Goal: Use online tool/utility: Utilize a website feature to perform a specific function

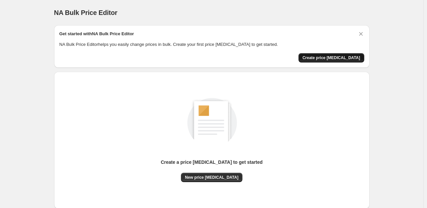
click at [327, 61] on button "Create price [MEDICAL_DATA]" at bounding box center [332, 57] width 66 height 9
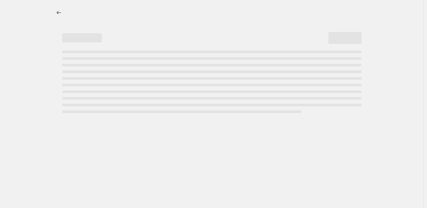
select select "percentage"
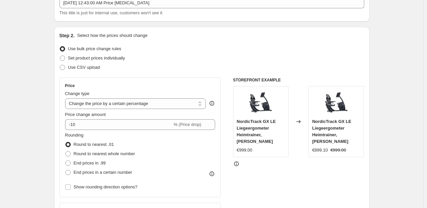
scroll to position [62, 0]
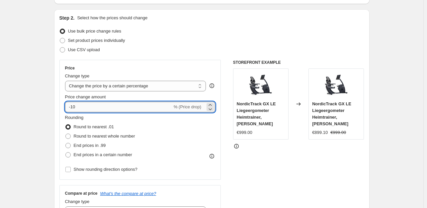
click at [102, 105] on input "-10" at bounding box center [118, 107] width 107 height 11
type input "-1"
type input "-35"
click at [96, 141] on label "End prices in .99" at bounding box center [85, 145] width 41 height 9
click at [66, 143] on input "End prices in .99" at bounding box center [65, 143] width 0 height 0
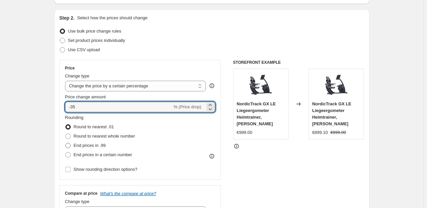
radio input "true"
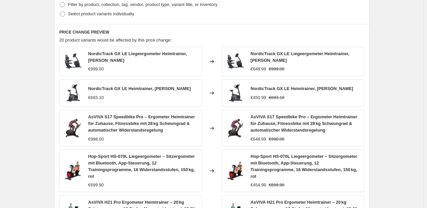
scroll to position [491, 0]
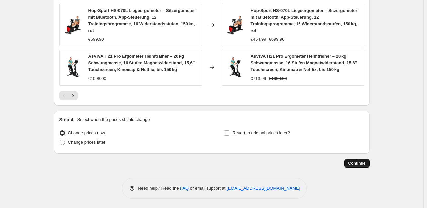
click at [362, 162] on span "Continue" at bounding box center [356, 163] width 17 height 5
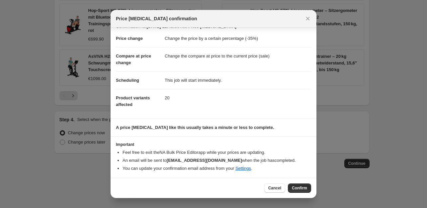
scroll to position [10, 0]
click at [298, 186] on span "Confirm" at bounding box center [299, 187] width 15 height 5
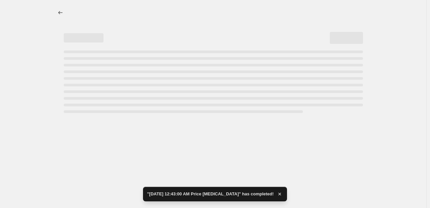
select select "percentage"
